Goal: Find specific fact: Find specific fact

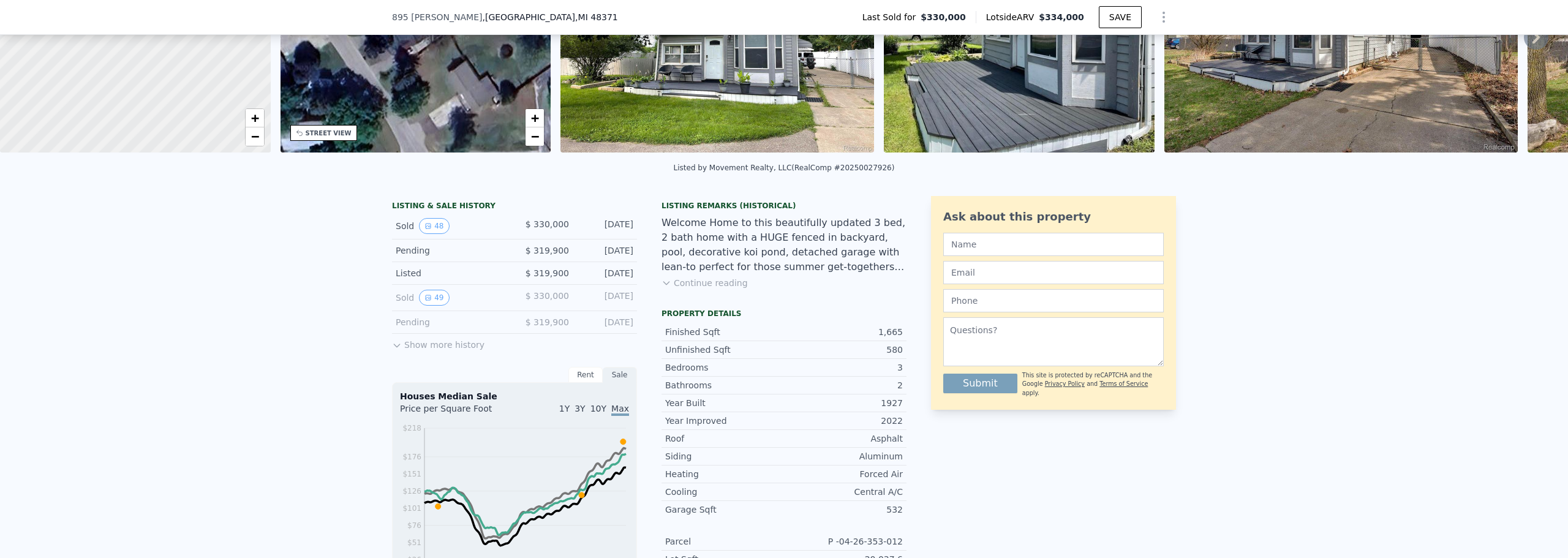
scroll to position [179, 0]
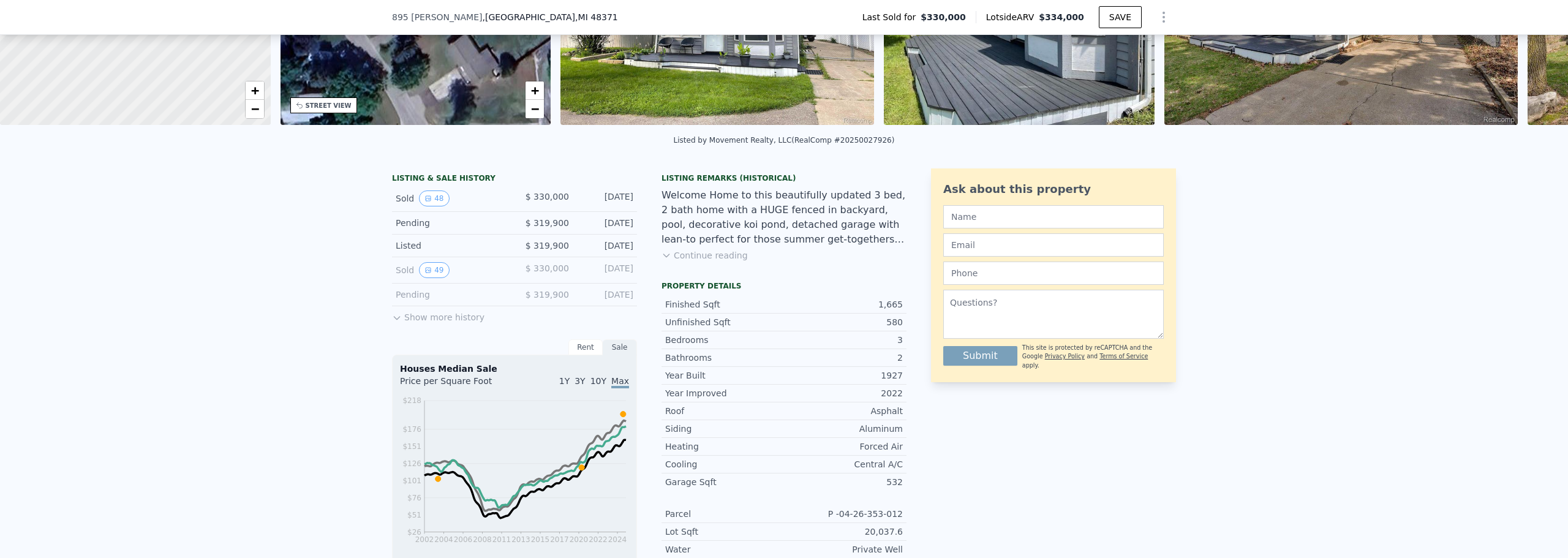
click at [434, 324] on button "Show more history" at bounding box center [438, 315] width 93 height 17
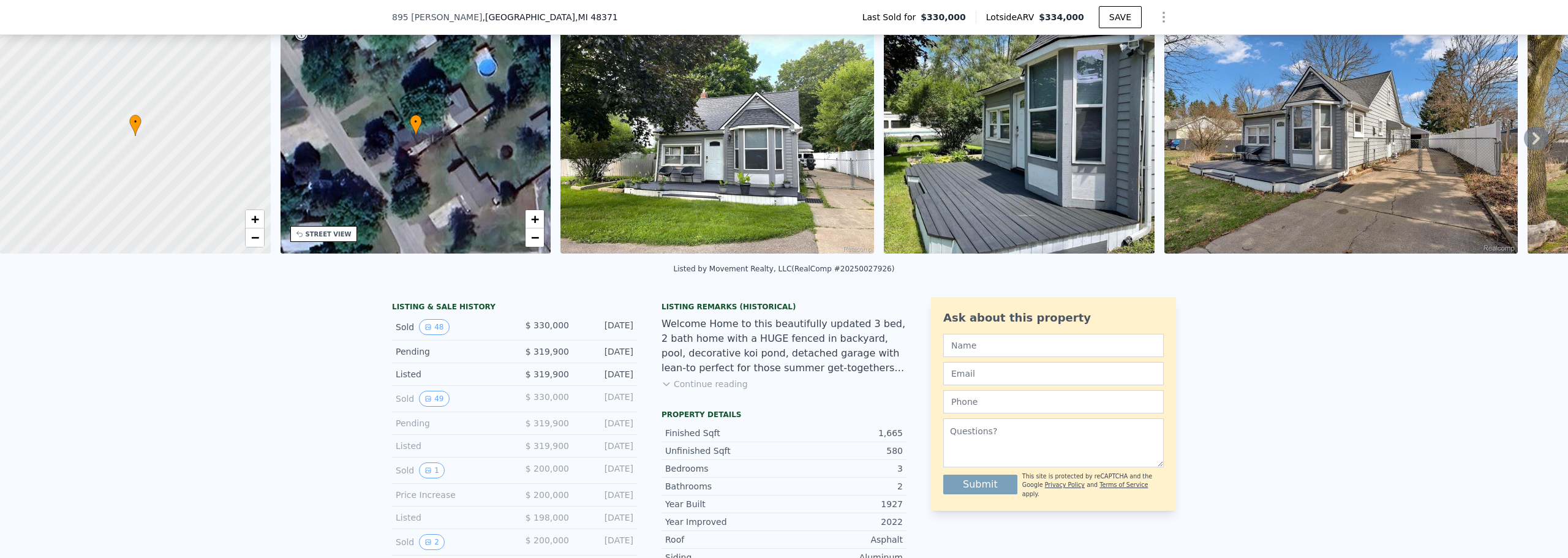
scroll to position [122, 0]
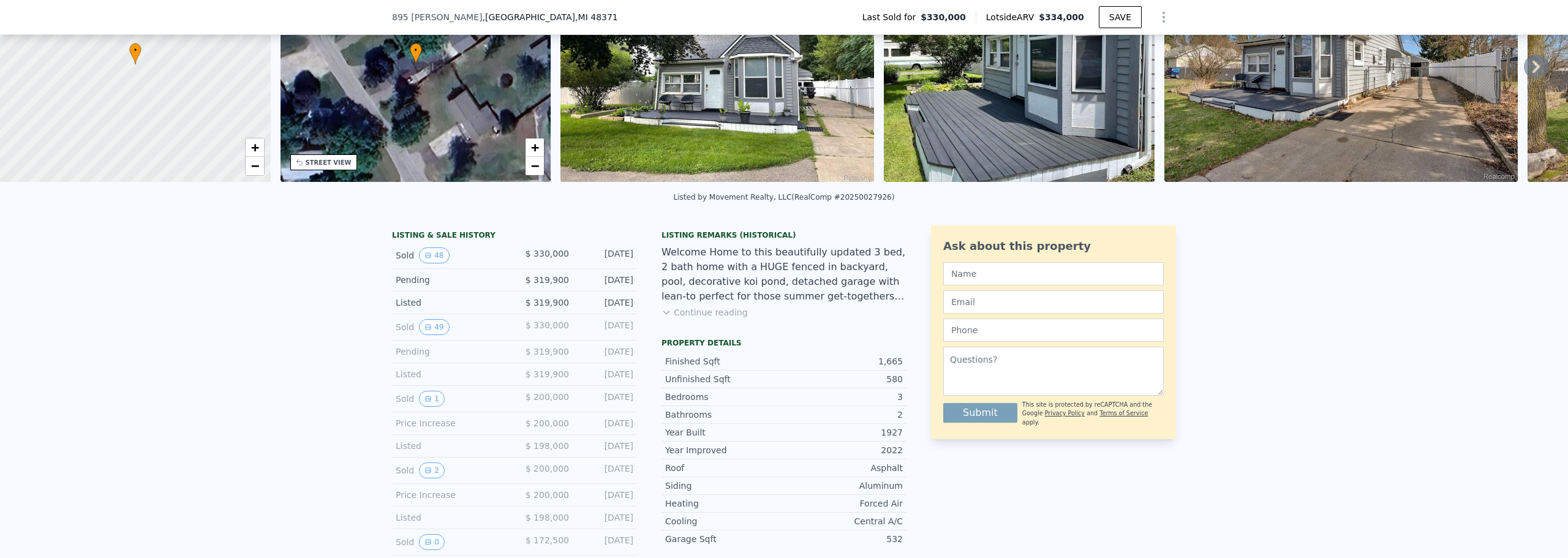
click at [702, 318] on button "Continue reading" at bounding box center [704, 312] width 87 height 12
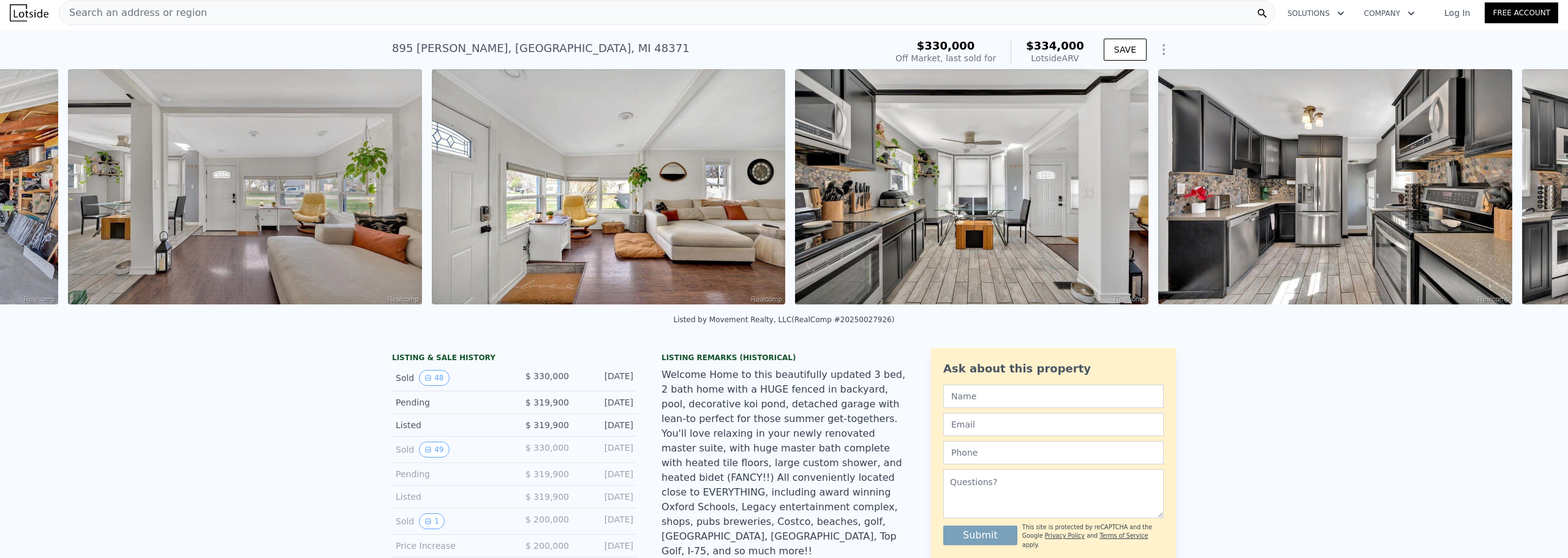
scroll to position [0, 6973]
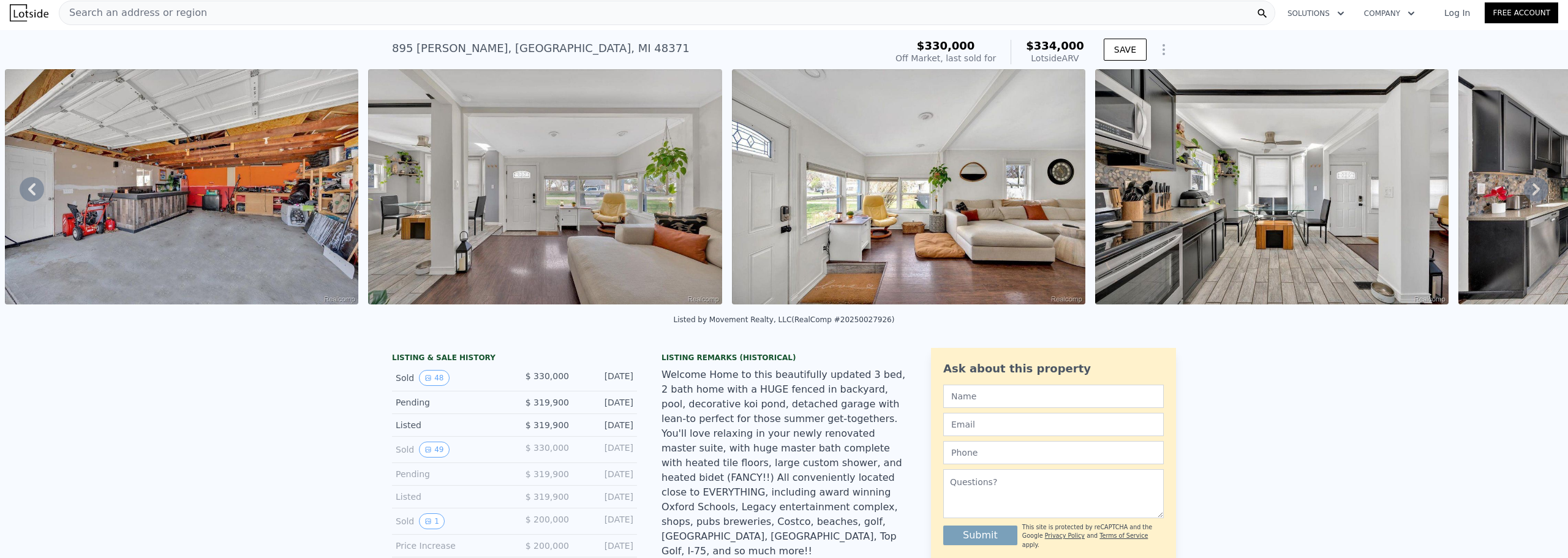
click at [427, 227] on img at bounding box center [545, 186] width 353 height 235
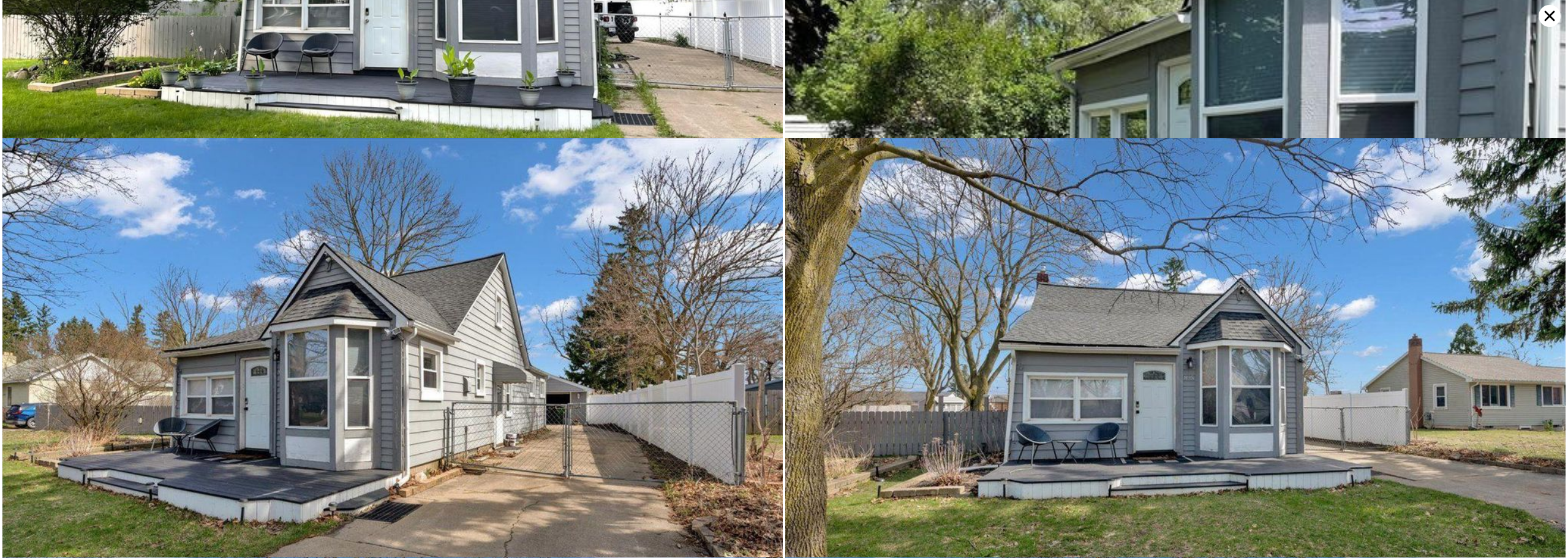
scroll to position [0, 0]
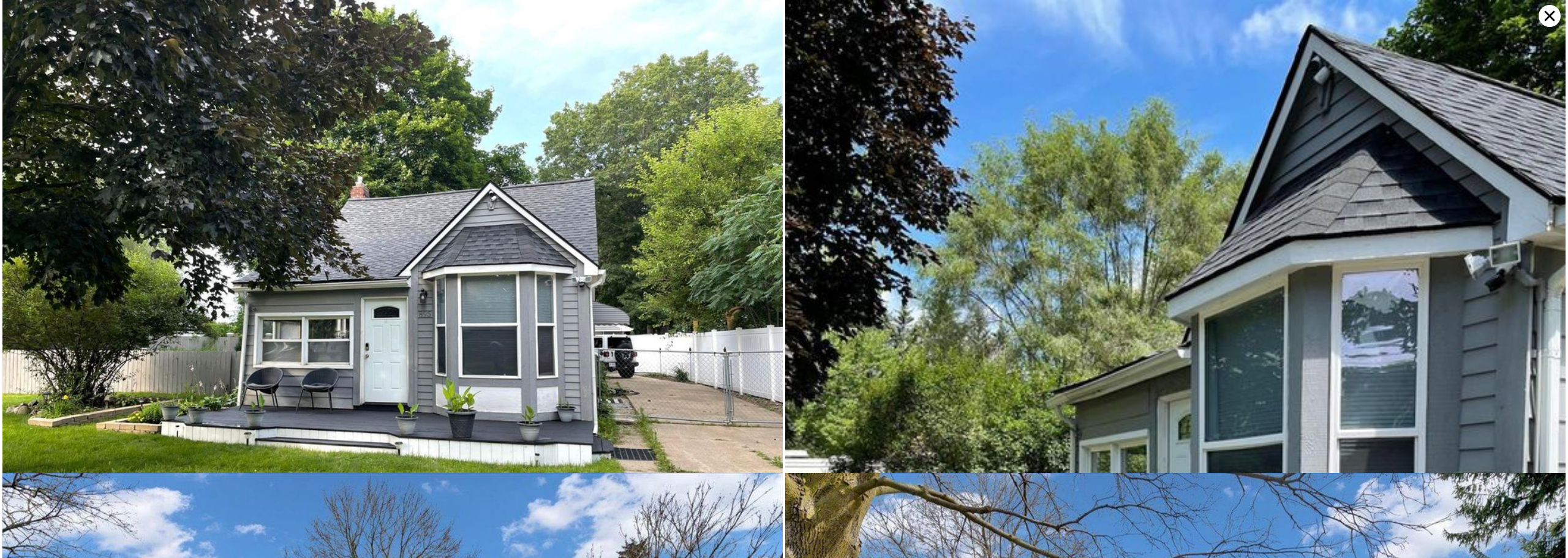
click at [1547, 16] on icon at bounding box center [1549, 16] width 22 height 22
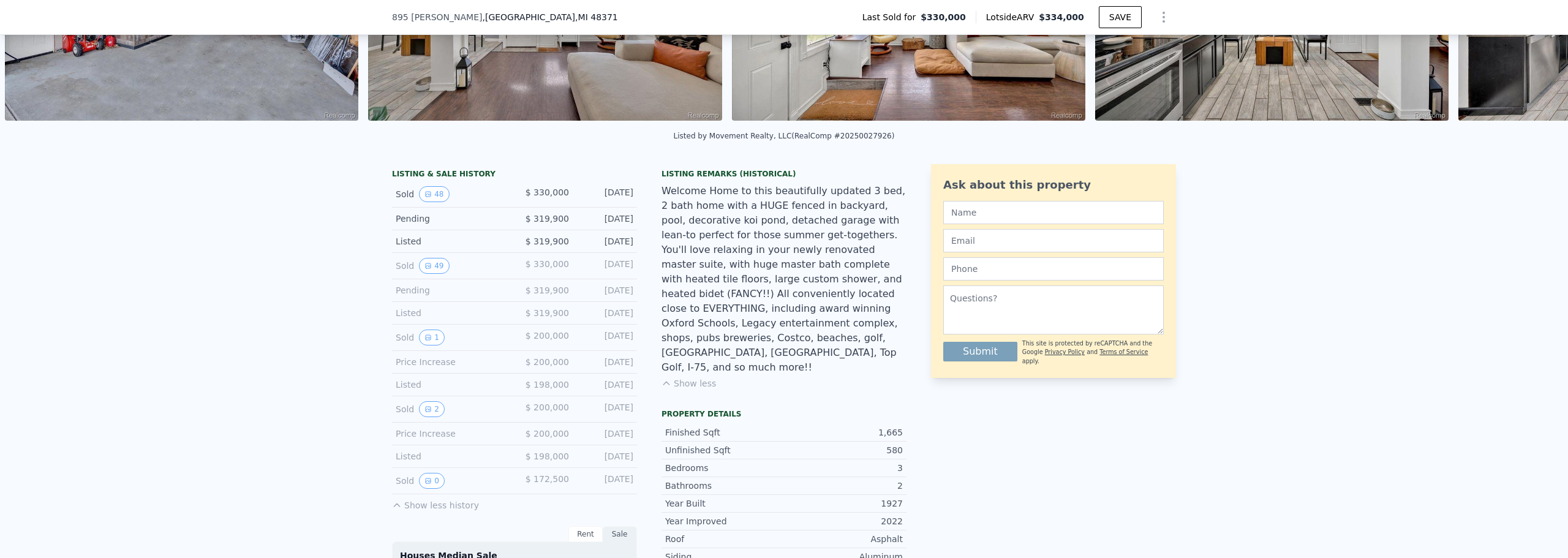
scroll to position [245, 0]
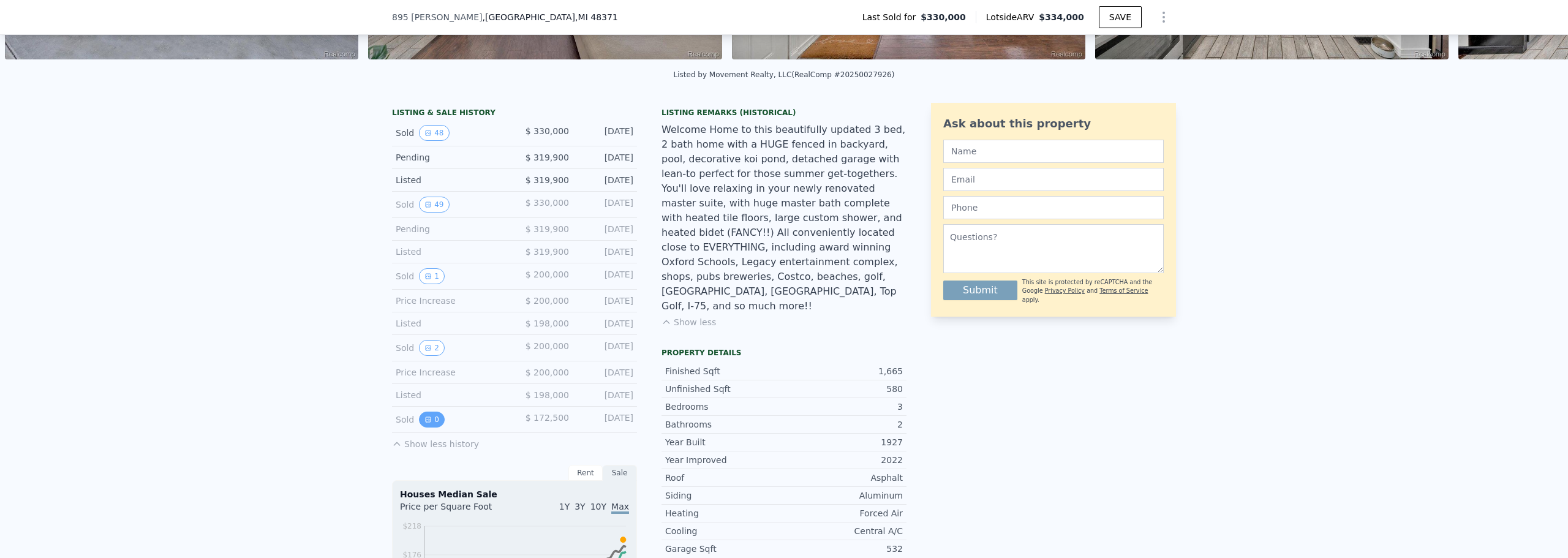
click at [426, 422] on icon "View historical data" at bounding box center [428, 420] width 5 height 5
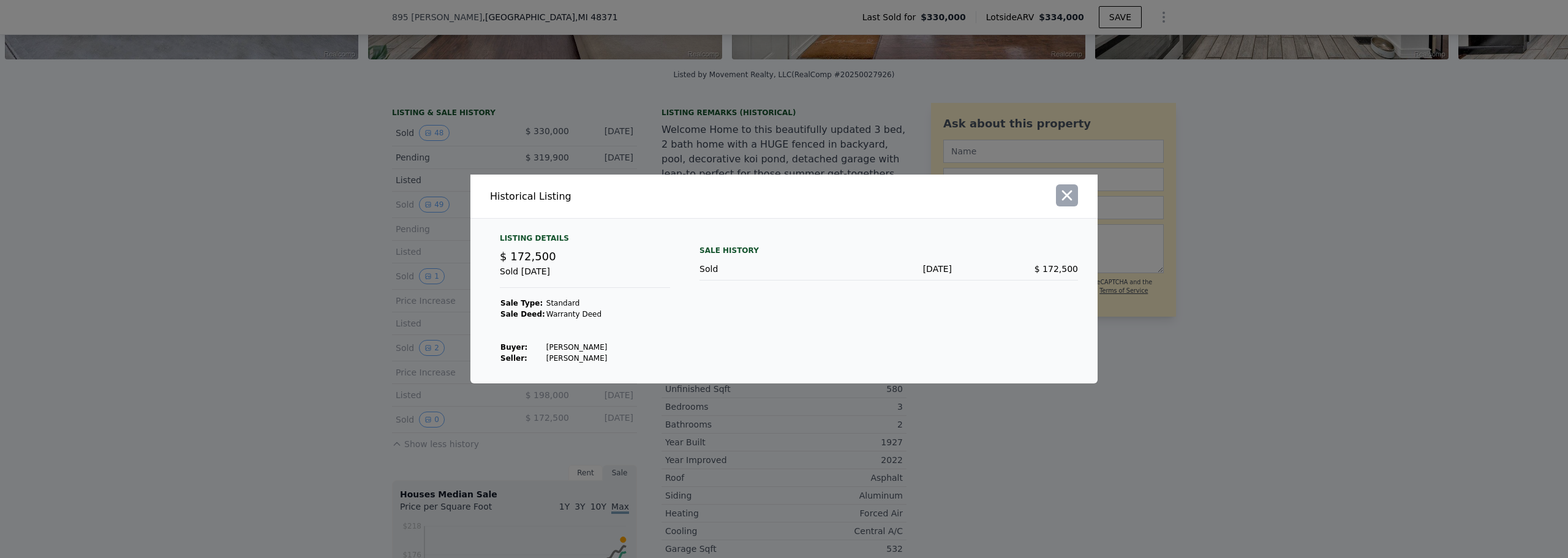
click at [1063, 195] on icon "button" at bounding box center [1067, 196] width 17 height 17
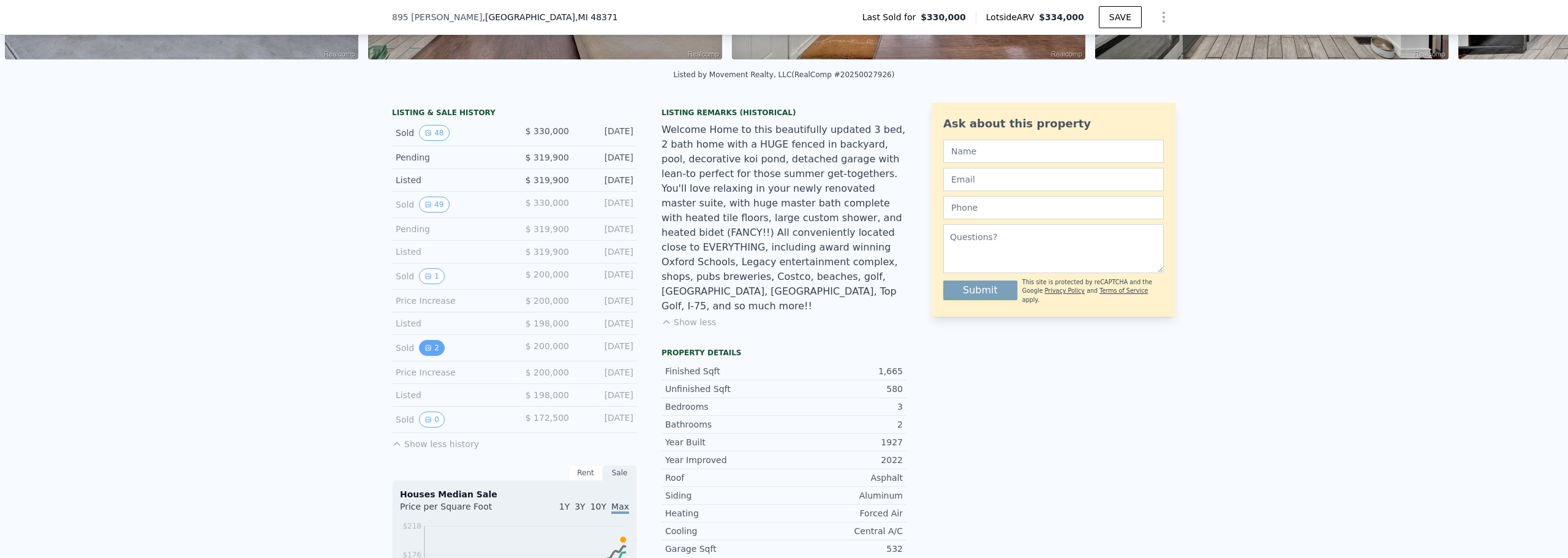
click at [431, 356] on button "2" at bounding box center [431, 348] width 25 height 16
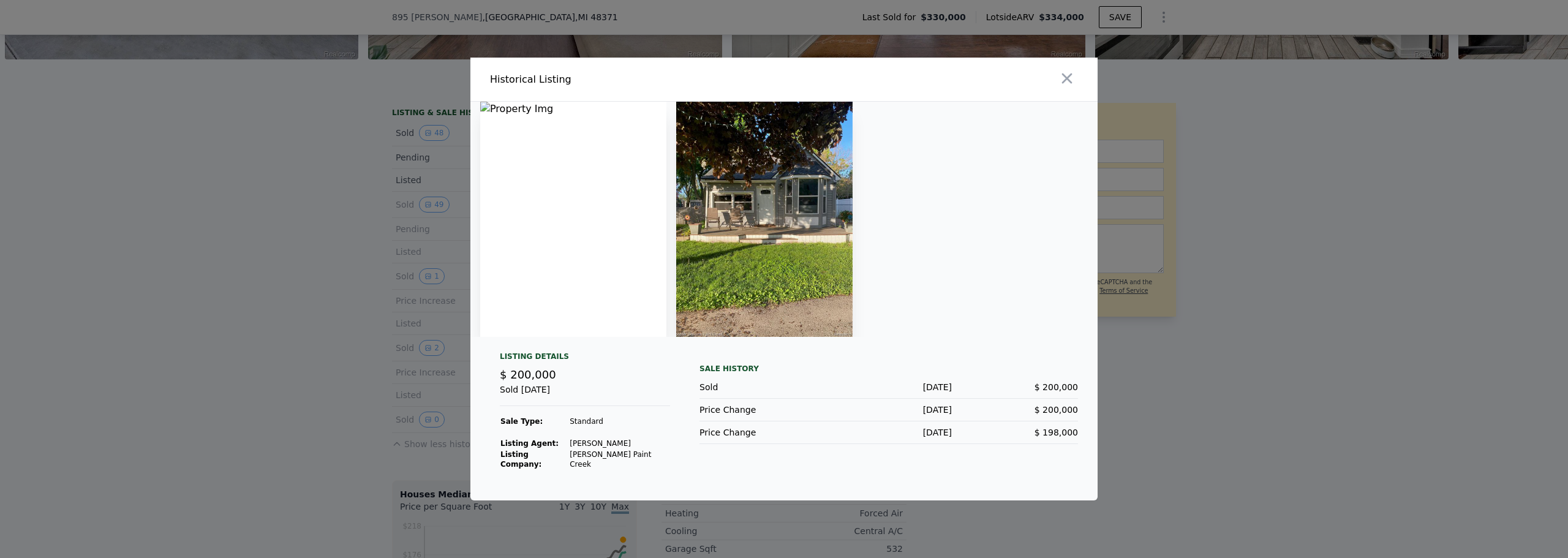
click at [784, 246] on img at bounding box center [764, 219] width 177 height 235
click at [901, 246] on div at bounding box center [783, 219] width 627 height 235
click at [1059, 85] on icon "button" at bounding box center [1067, 79] width 17 height 17
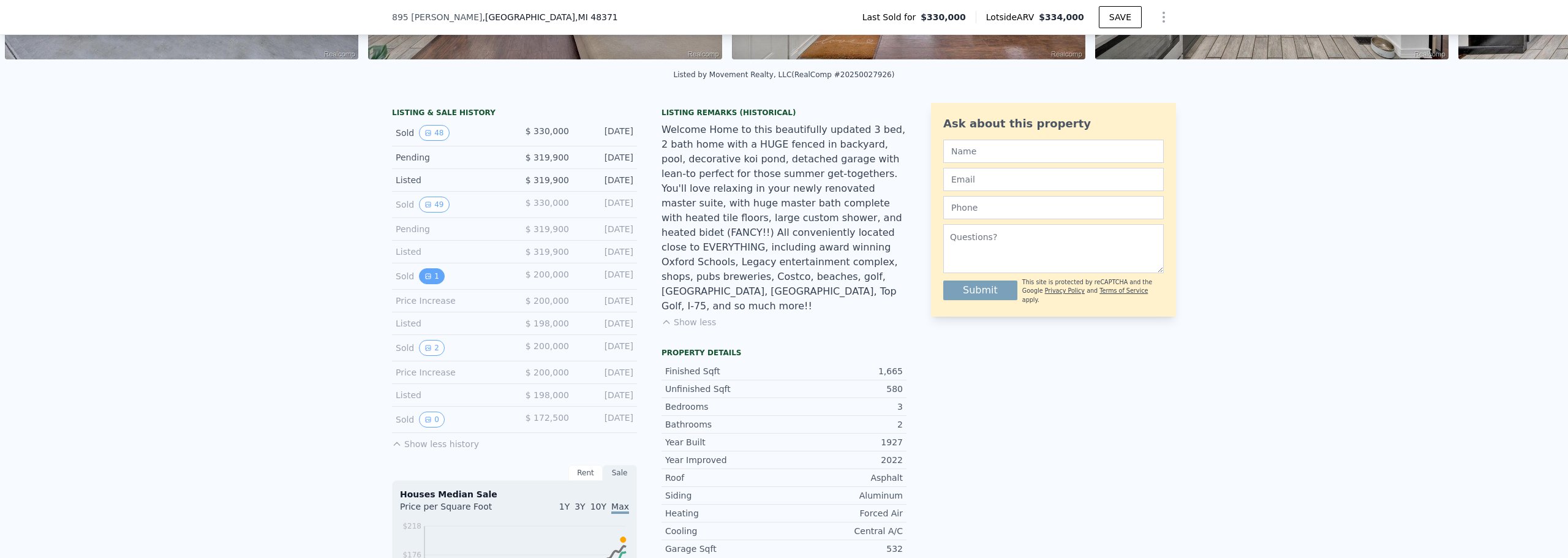
click at [431, 284] on button "1" at bounding box center [431, 276] width 25 height 16
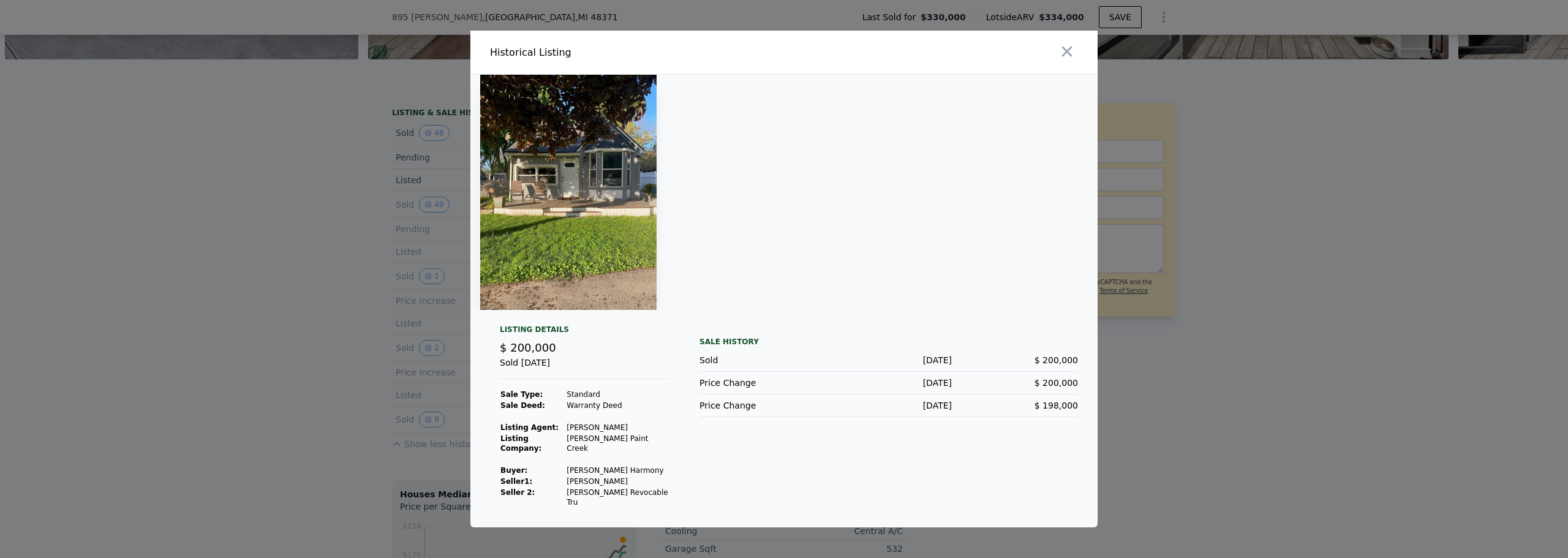
click at [626, 232] on img at bounding box center [568, 192] width 177 height 235
click at [709, 220] on div at bounding box center [783, 192] width 627 height 235
click at [1167, 394] on div at bounding box center [784, 279] width 1568 height 558
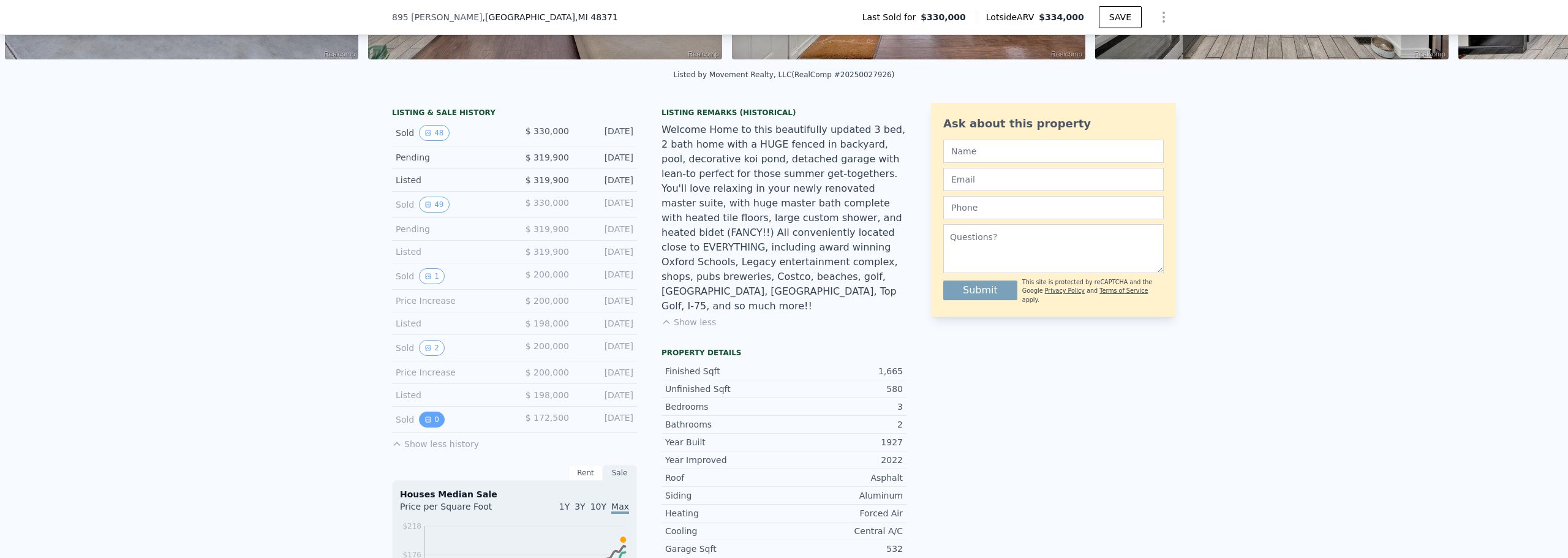
click at [426, 422] on icon "View historical data" at bounding box center [428, 420] width 5 height 5
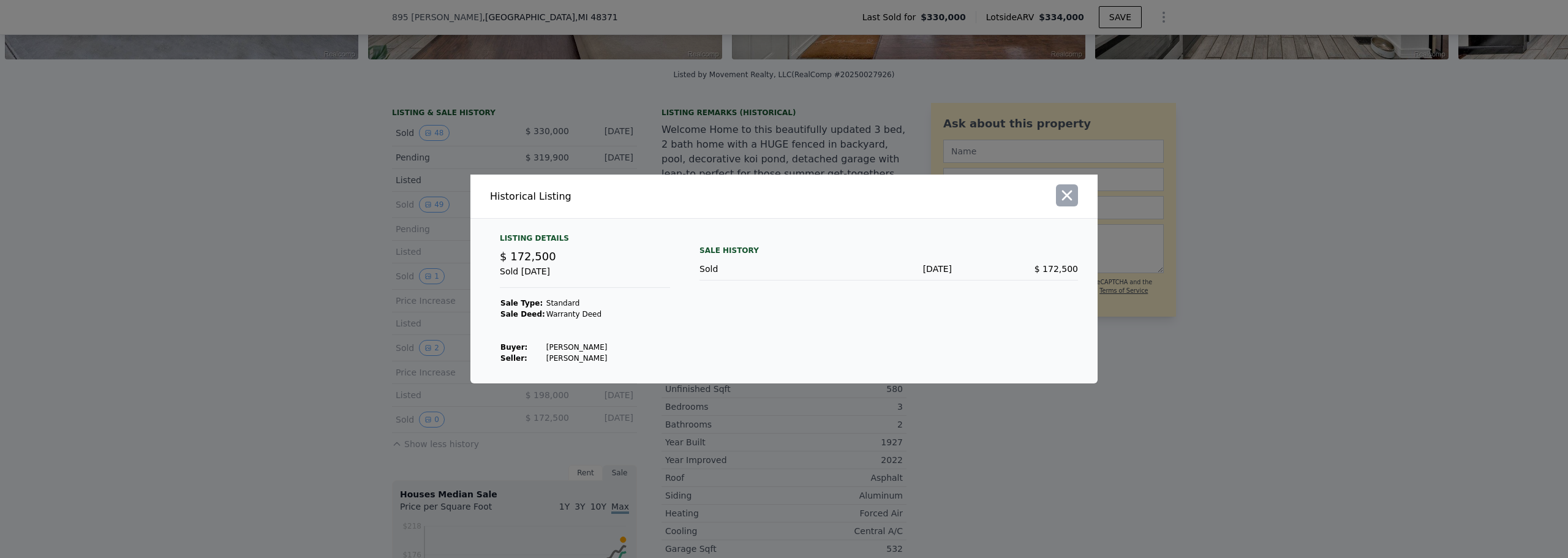
click at [1069, 192] on icon "button" at bounding box center [1067, 196] width 17 height 17
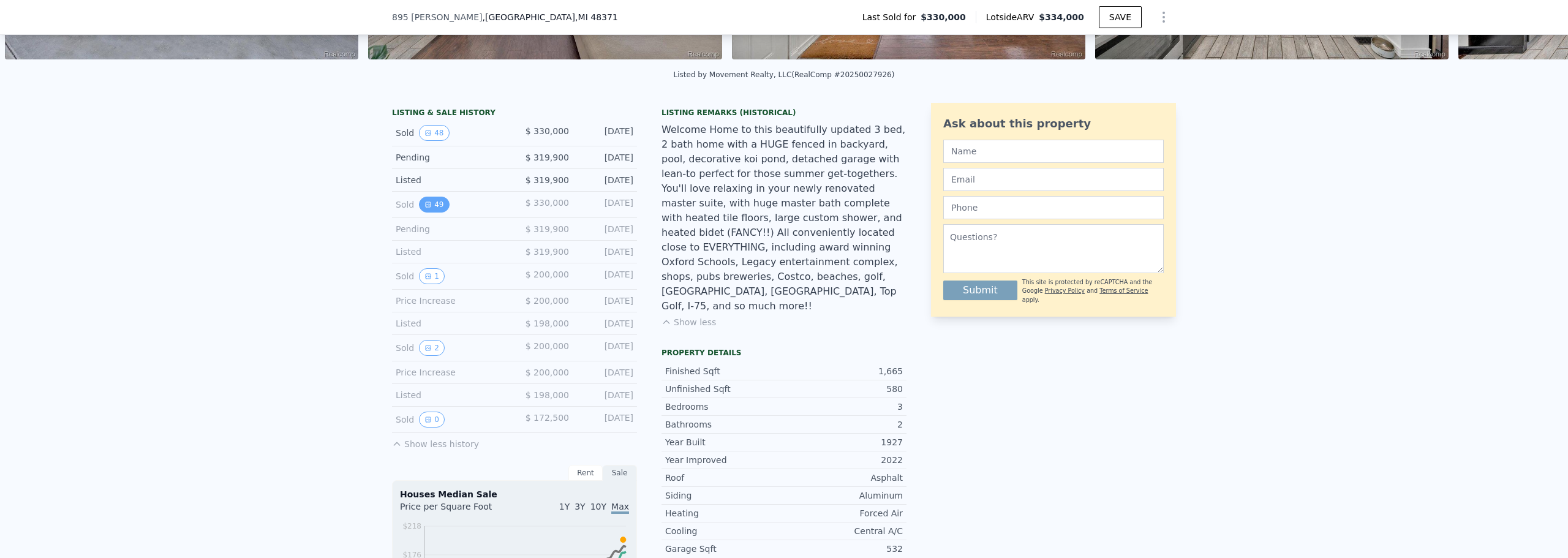
click at [425, 213] on button "49" at bounding box center [434, 205] width 30 height 16
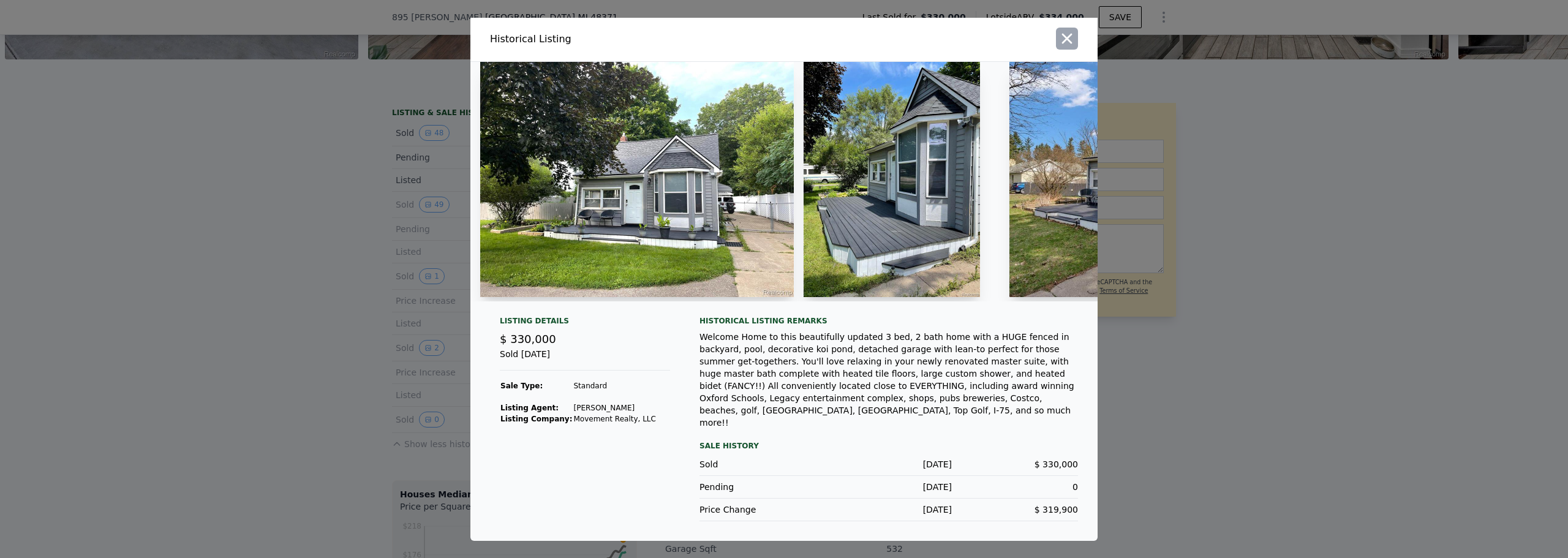
click at [1074, 47] on icon "button" at bounding box center [1067, 38] width 17 height 17
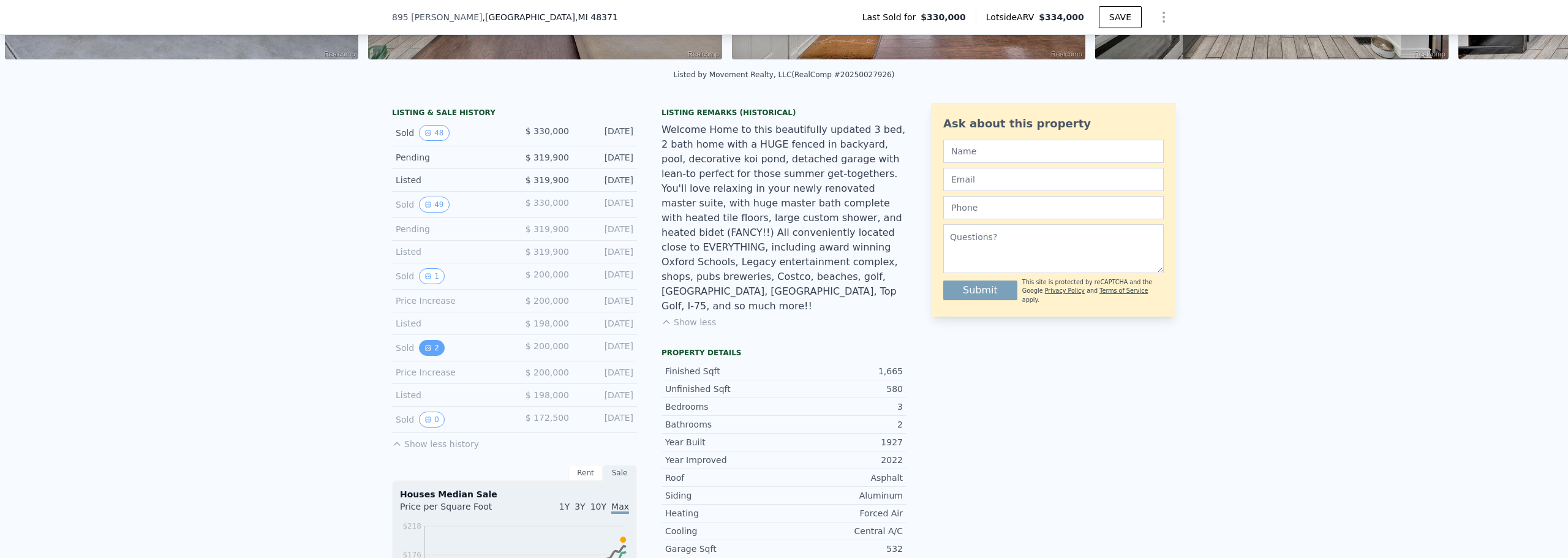
click at [431, 356] on button "2" at bounding box center [431, 348] width 25 height 16
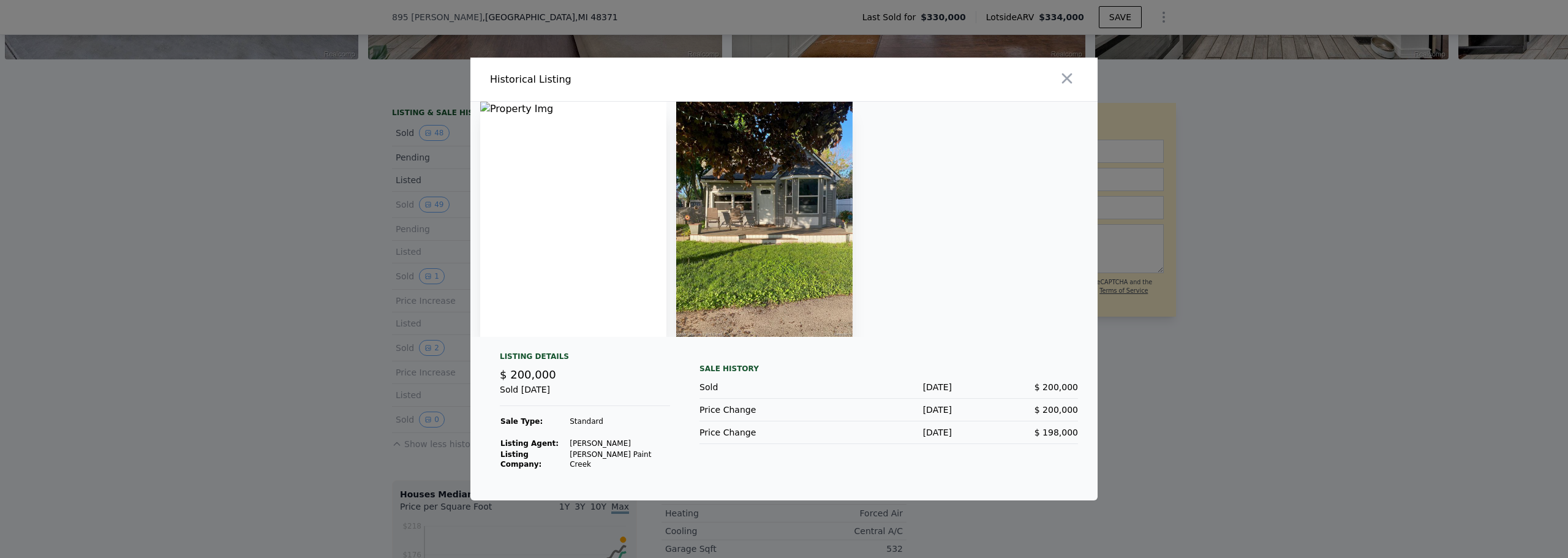
click at [621, 257] on img at bounding box center [572, 219] width 186 height 235
click at [524, 115] on img at bounding box center [572, 219] width 186 height 235
click at [1065, 80] on icon "button" at bounding box center [1067, 79] width 17 height 17
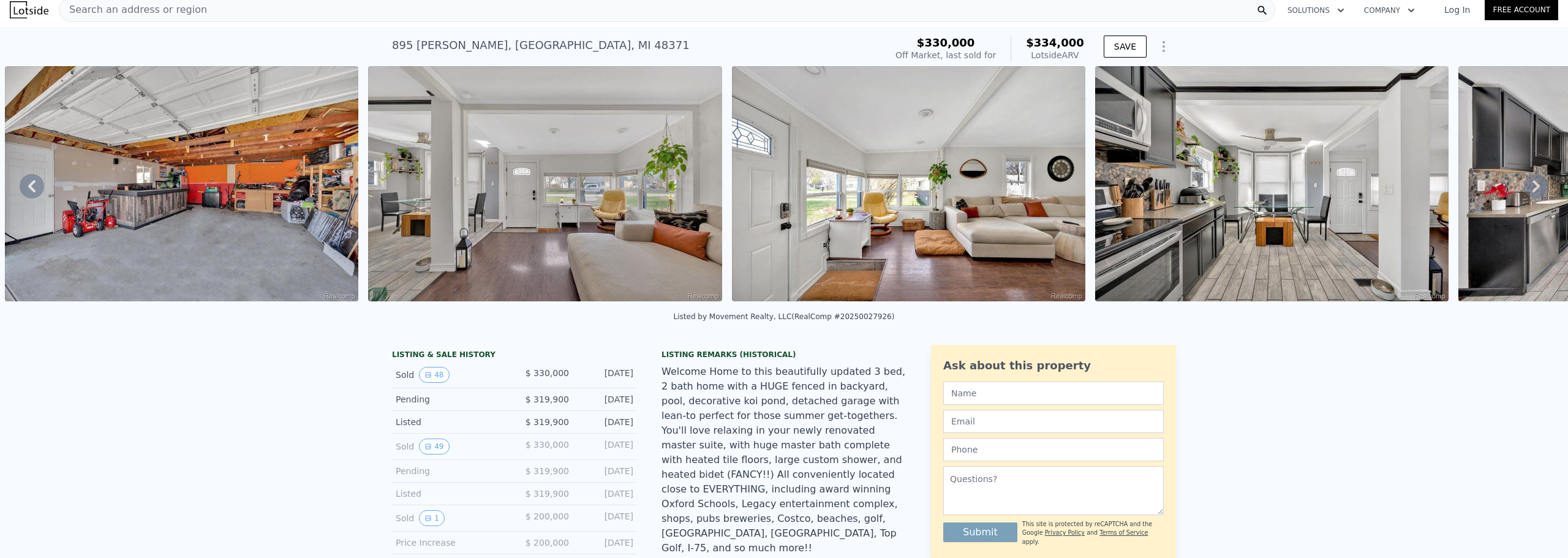
scroll to position [0, 0]
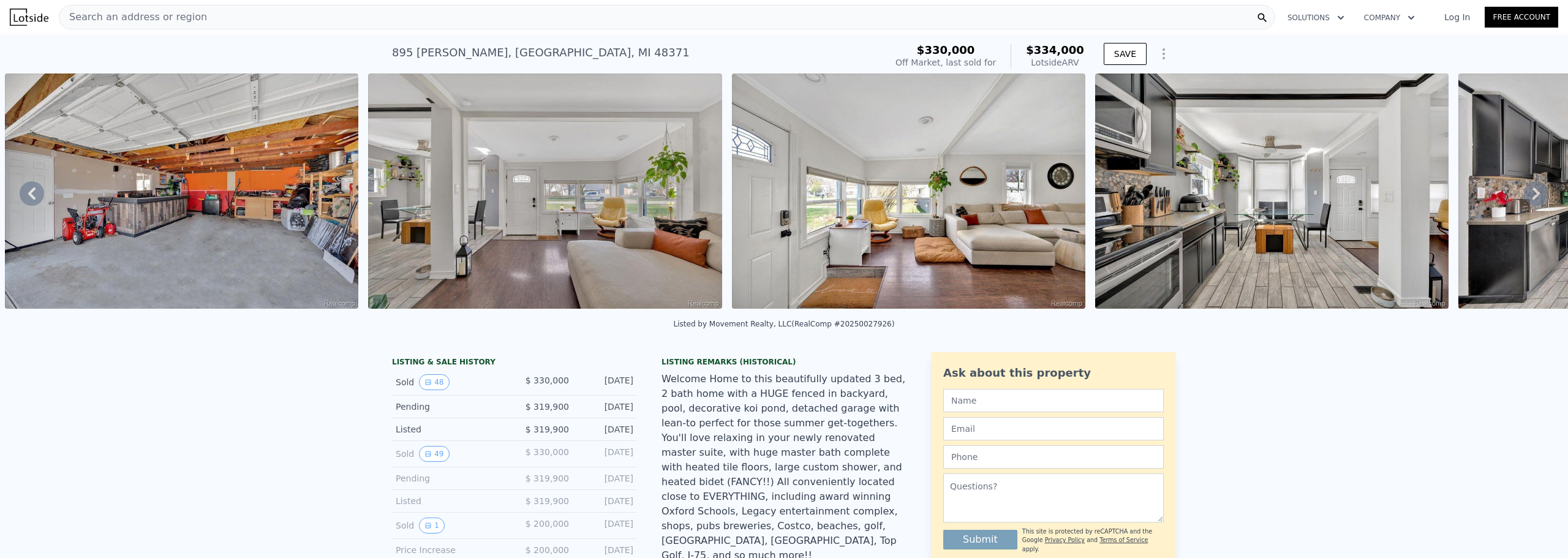
click at [42, 192] on icon at bounding box center [31, 193] width 24 height 24
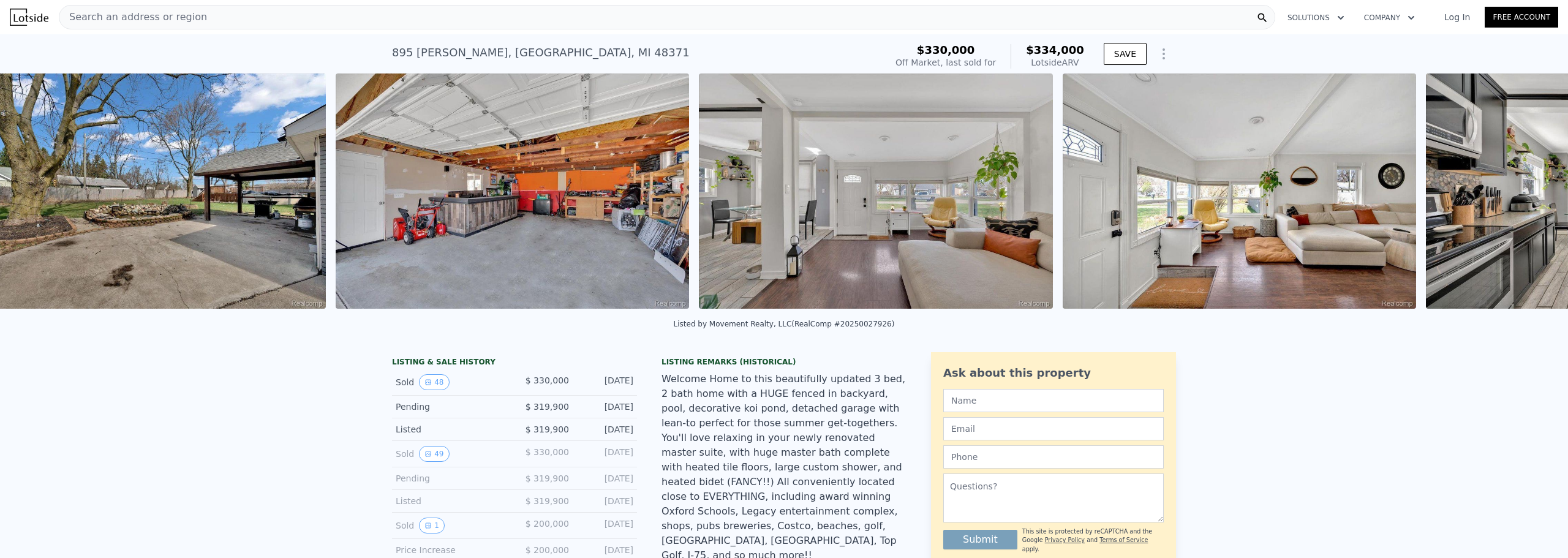
scroll to position [0, 6609]
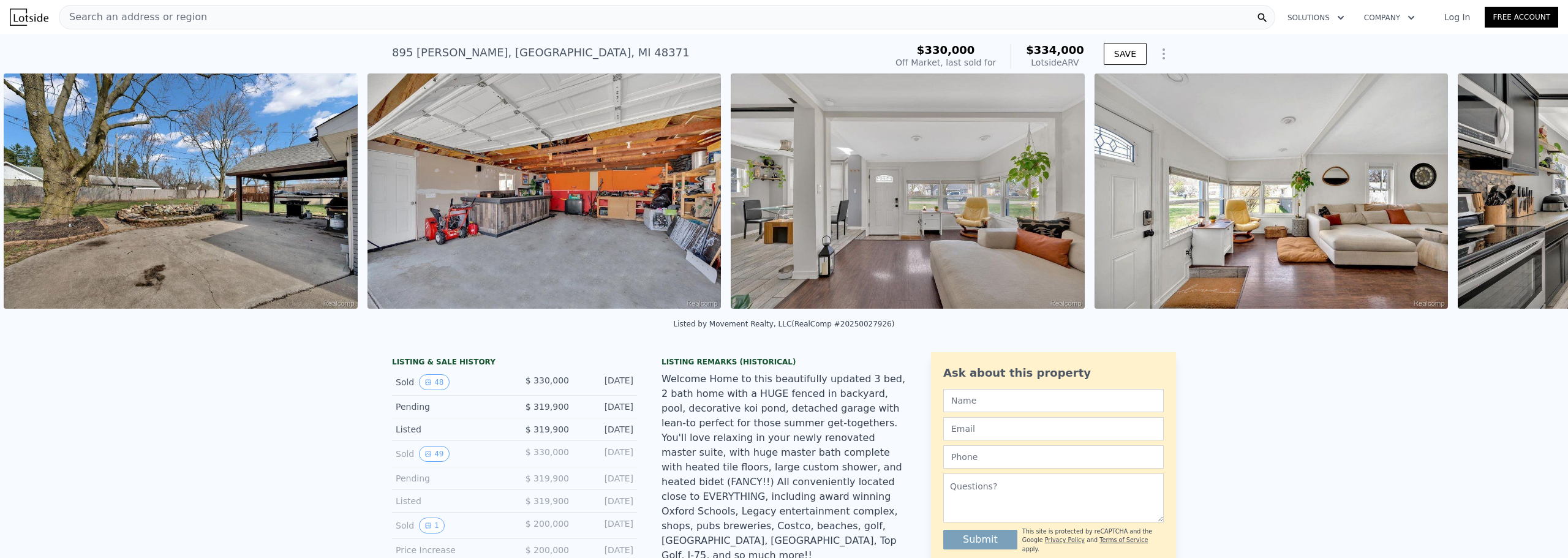
click at [42, 192] on img at bounding box center [180, 191] width 353 height 235
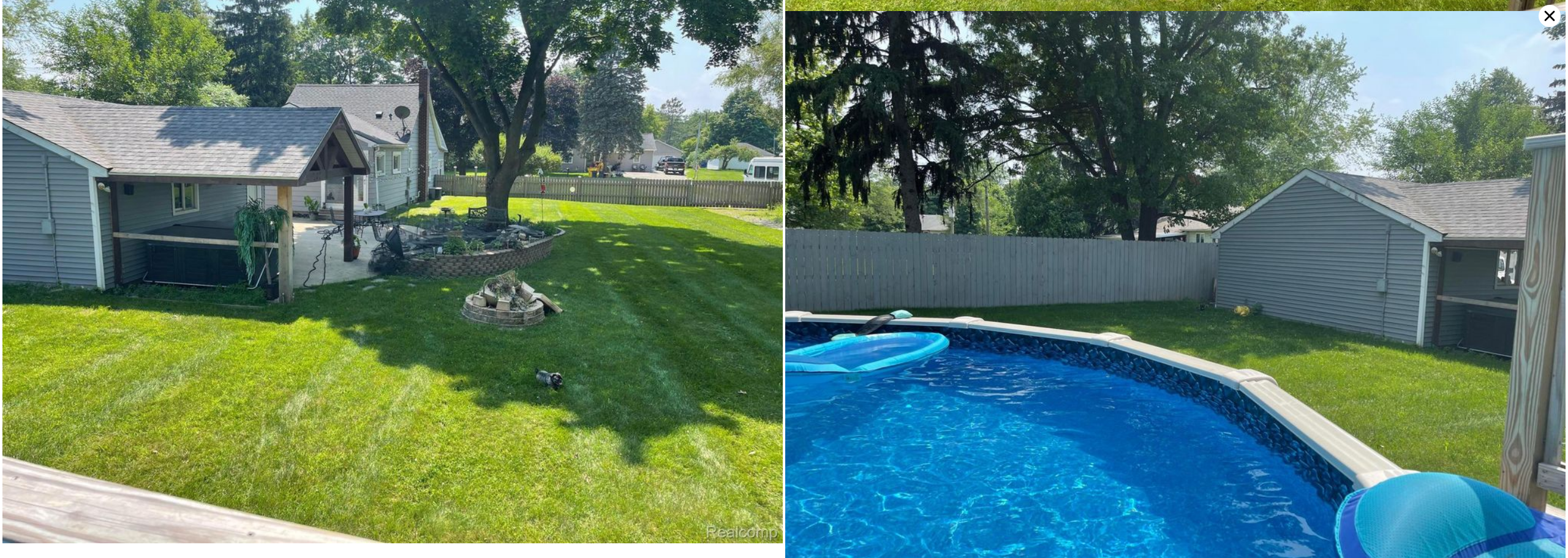
scroll to position [9894, 0]
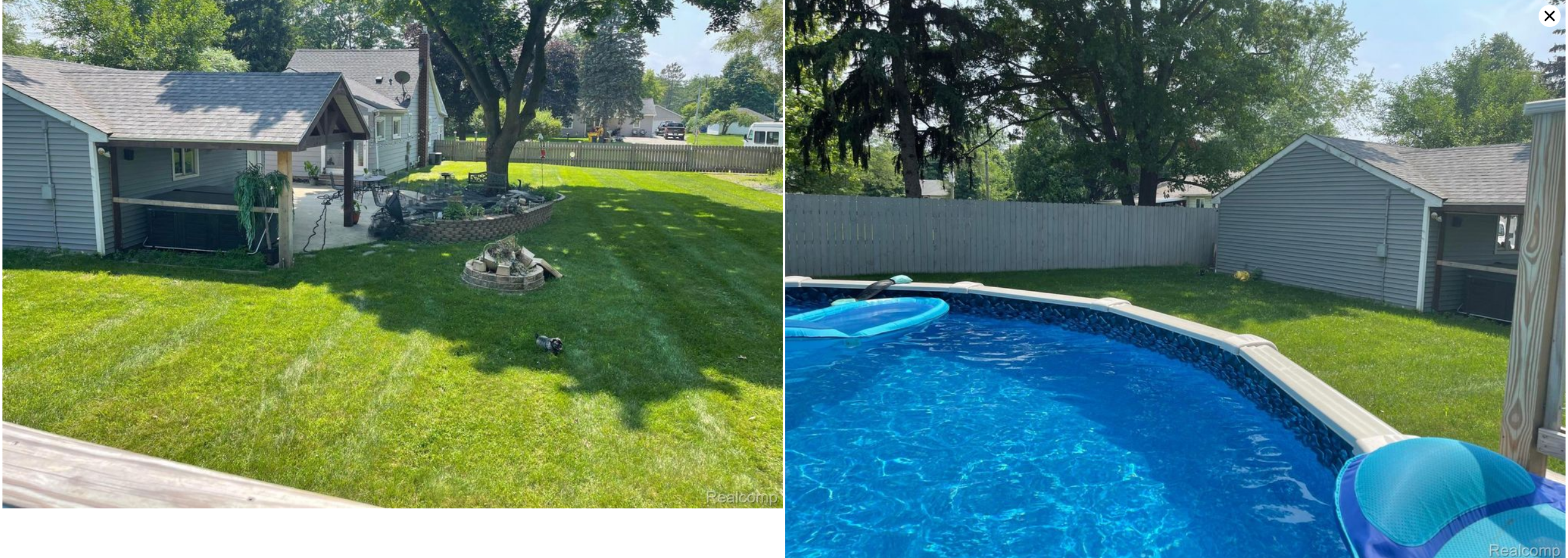
click at [1547, 19] on icon at bounding box center [1550, 17] width 10 height 10
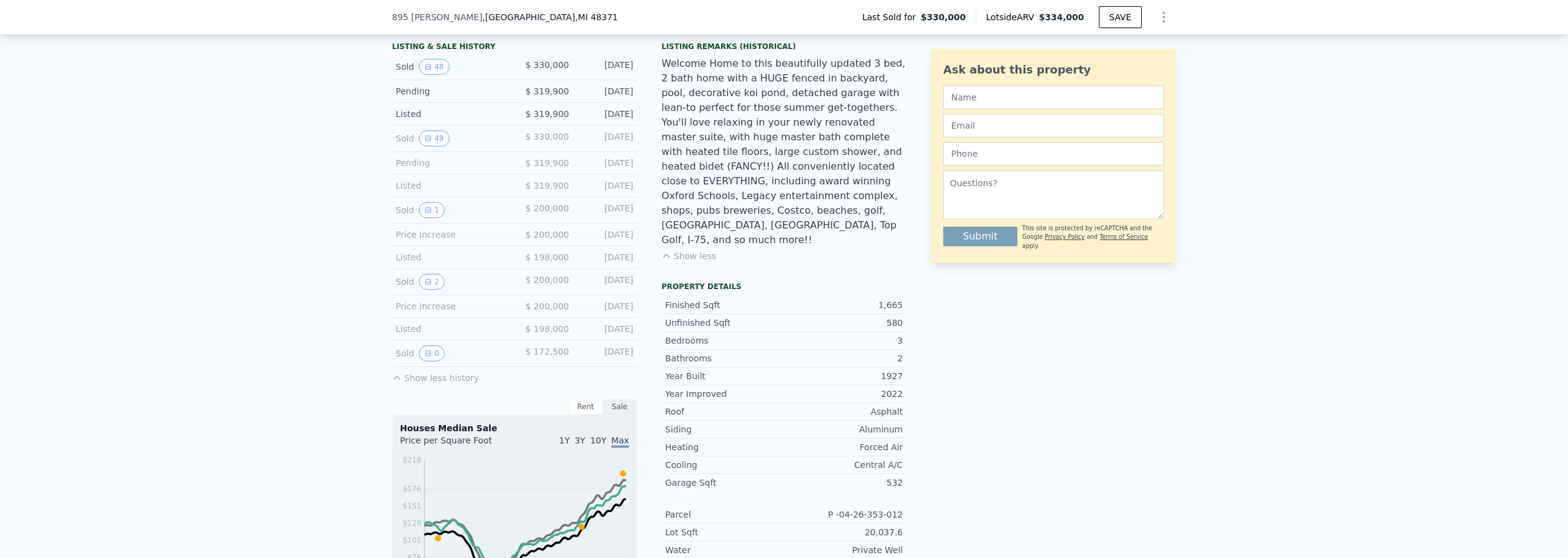
scroll to position [302, 0]
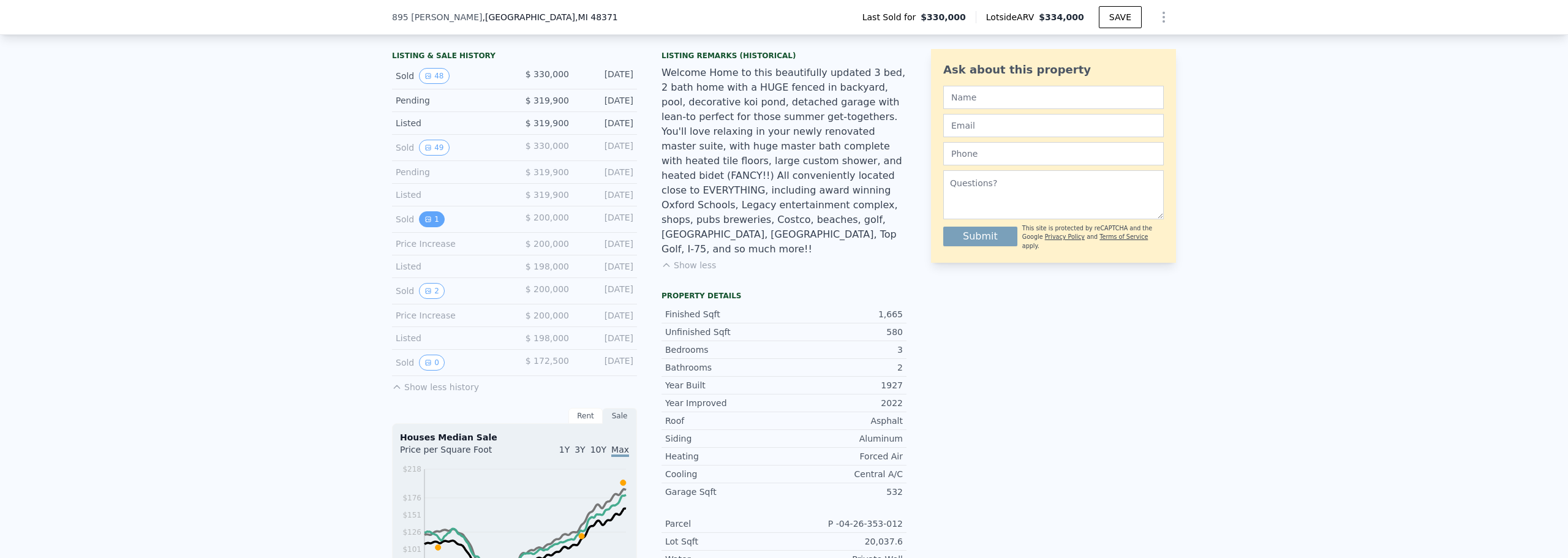
click at [428, 227] on button "1" at bounding box center [431, 220] width 25 height 16
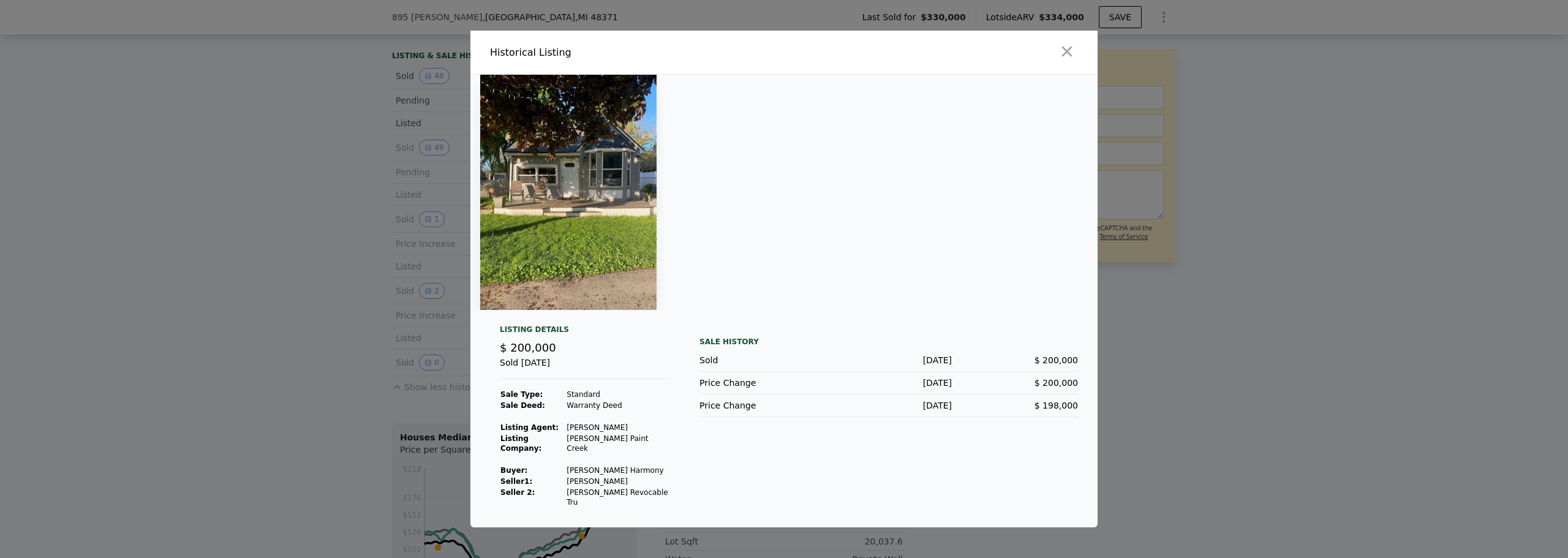
click at [575, 193] on img at bounding box center [568, 192] width 177 height 235
drag, startPoint x: 566, startPoint y: 450, endPoint x: 652, endPoint y: 451, distance: 86.0
click at [652, 451] on td "[PERSON_NAME] Paint Creek" at bounding box center [617, 443] width 104 height 21
copy td "[PERSON_NAME] Paint Creek"
